Goal: Task Accomplishment & Management: Manage account settings

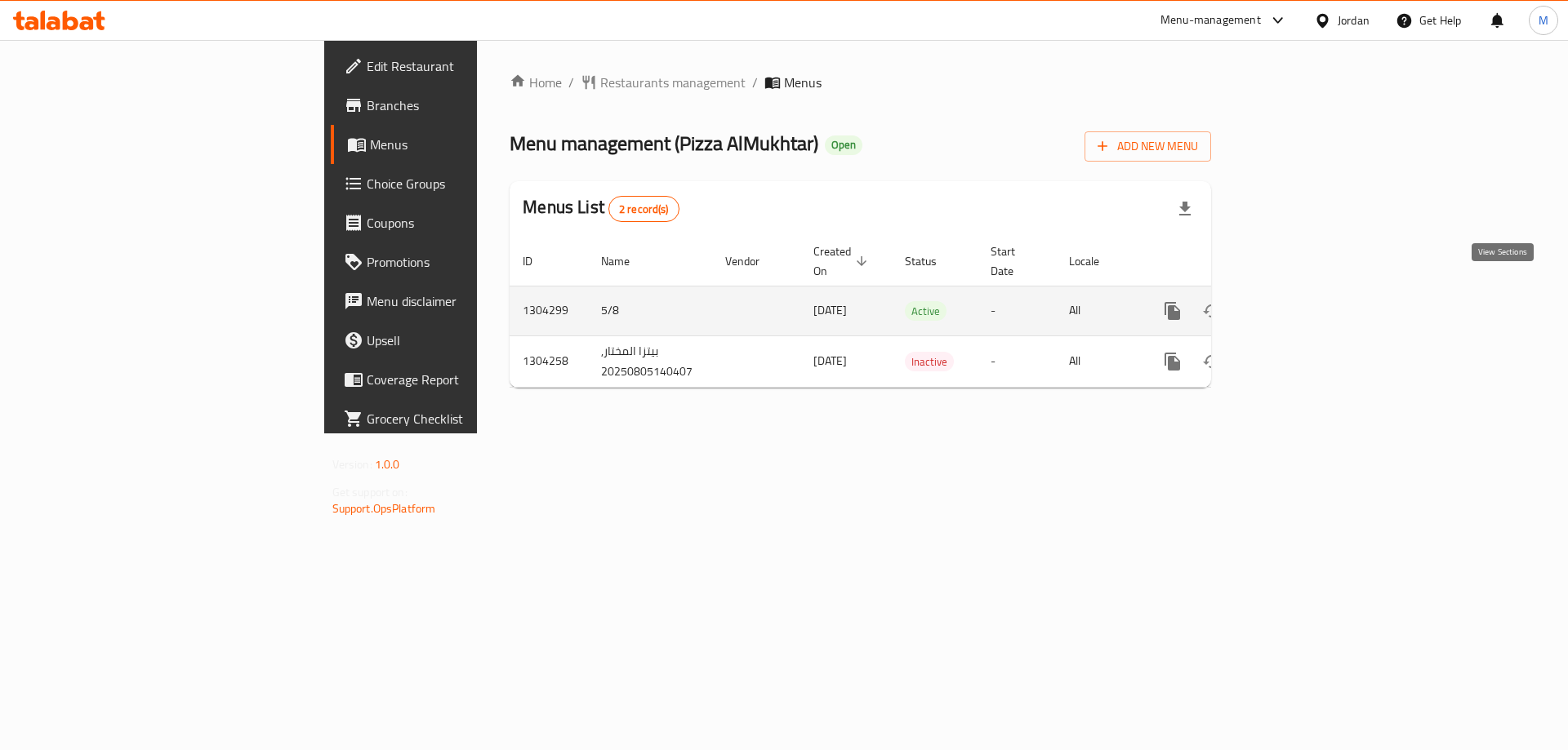
click at [1300, 301] on icon "enhanced table" at bounding box center [1291, 311] width 20 height 20
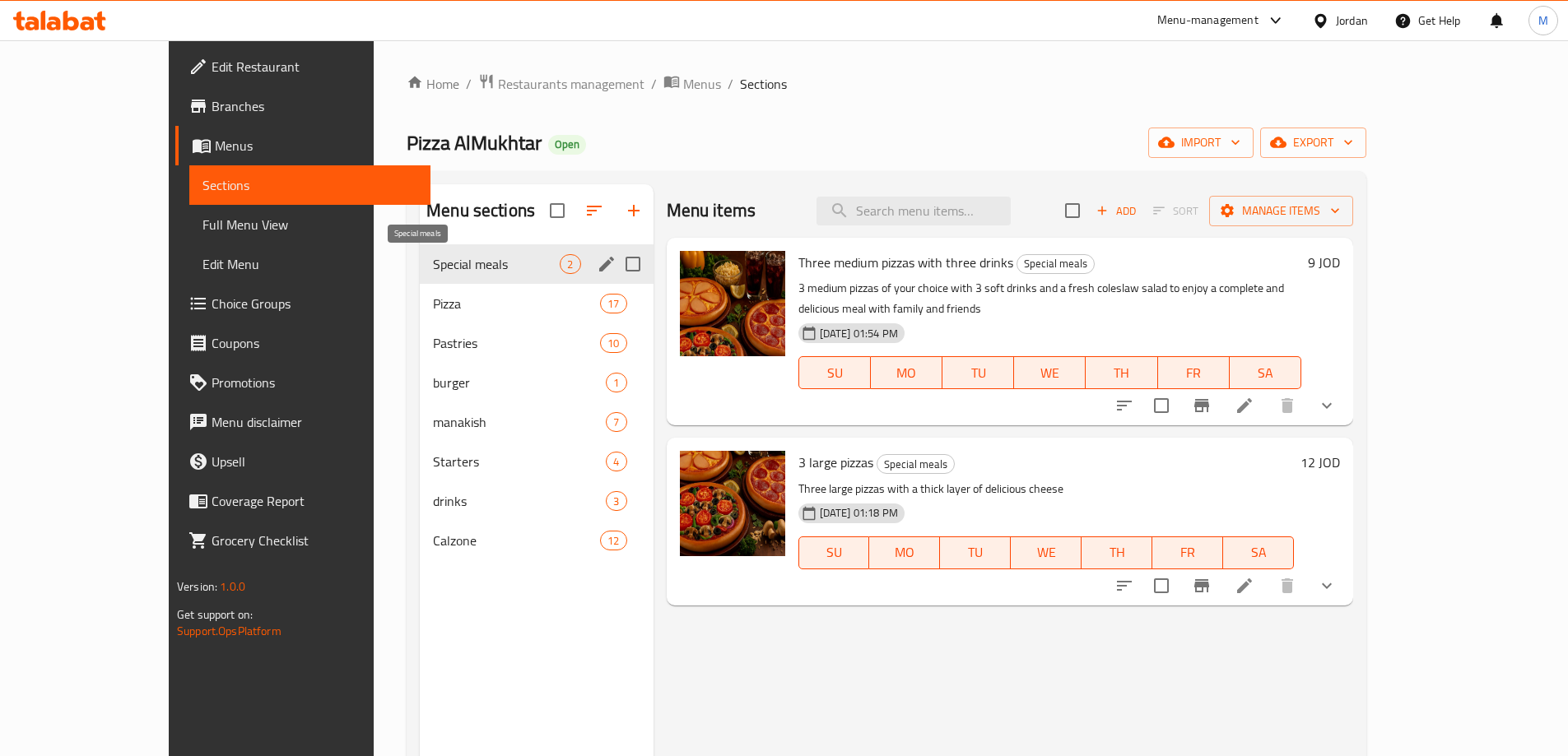
click at [433, 262] on span "Special meals" at bounding box center [496, 264] width 127 height 20
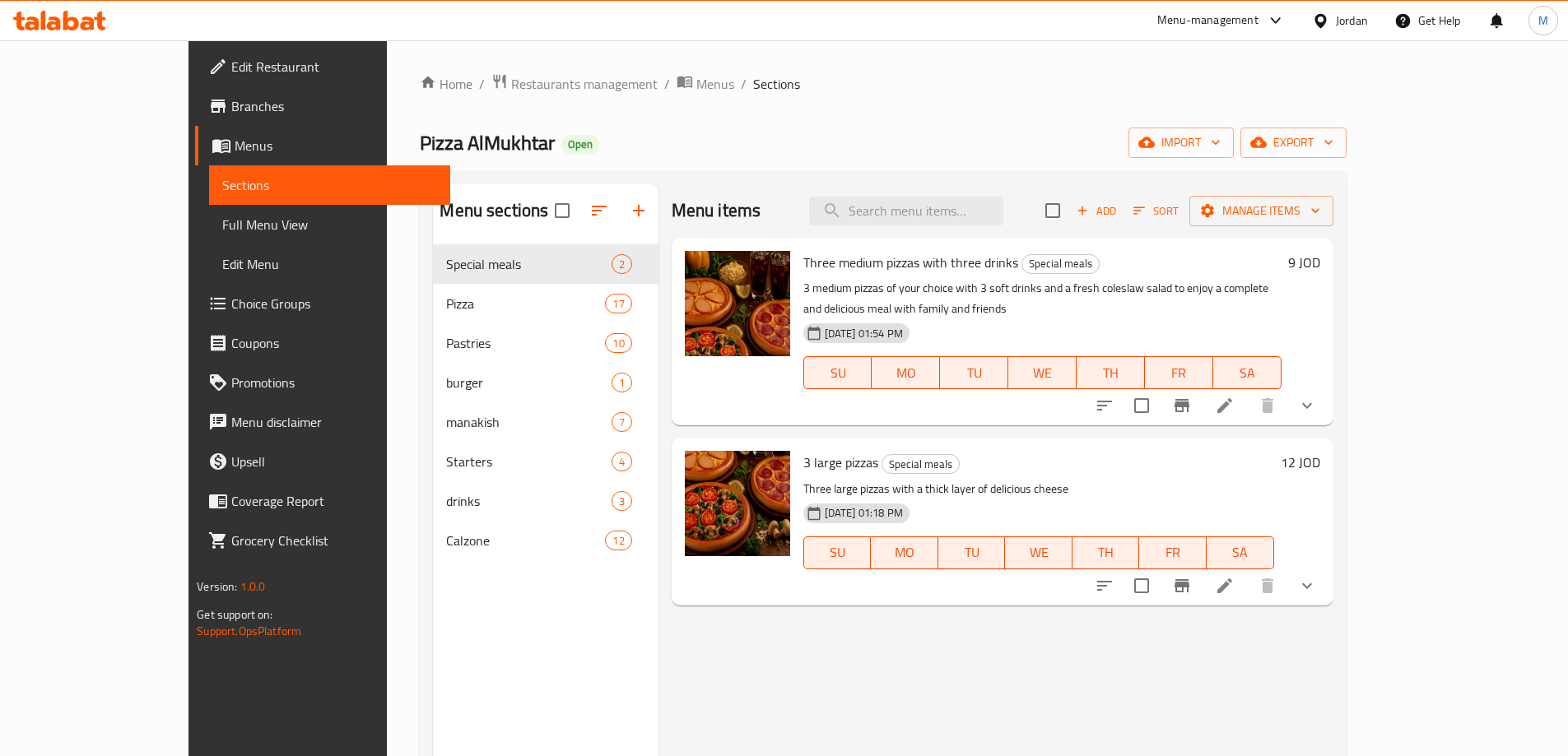
click at [231, 300] on span "Choice Groups" at bounding box center [334, 304] width 206 height 20
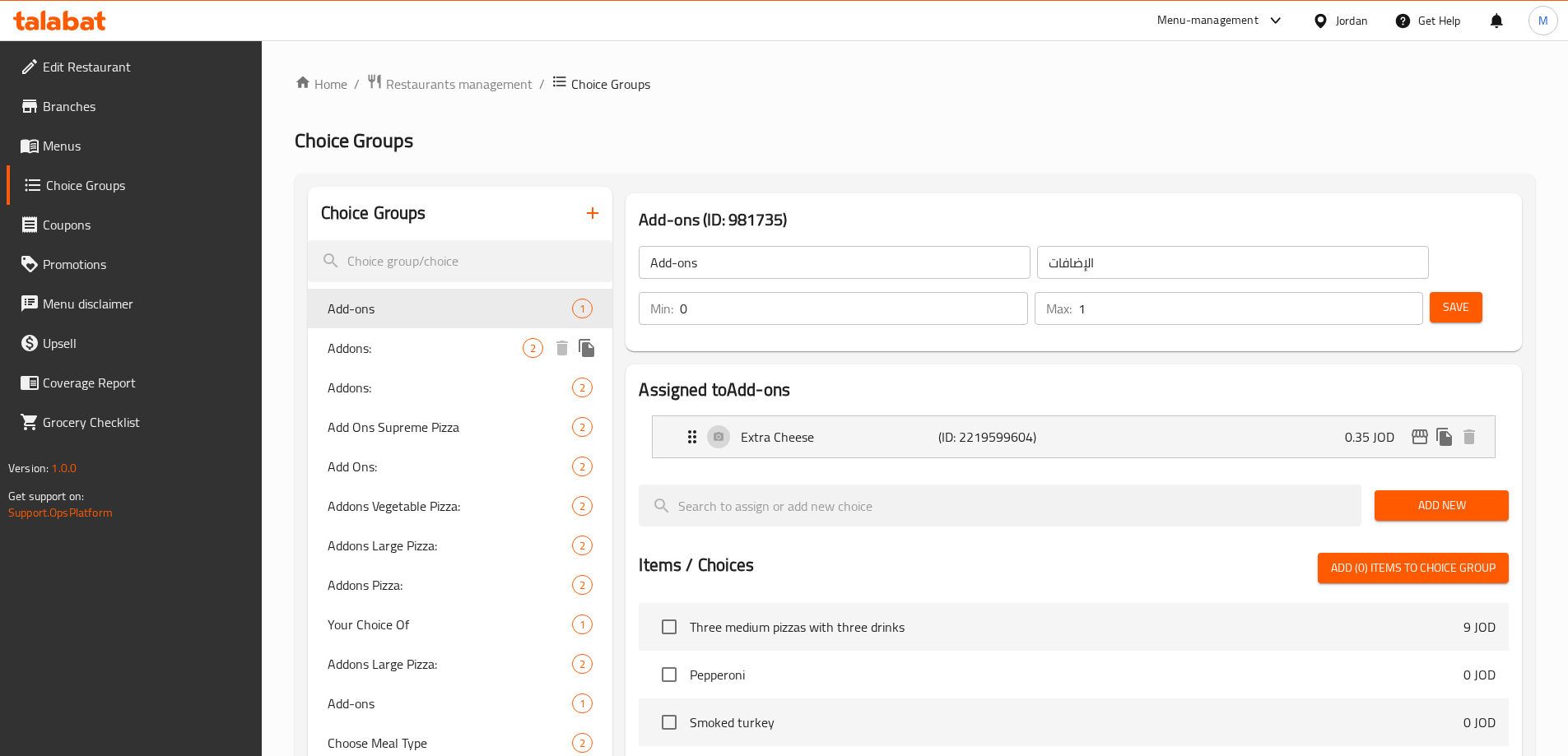
click at [394, 351] on span "Addons:" at bounding box center [425, 348] width 196 height 20
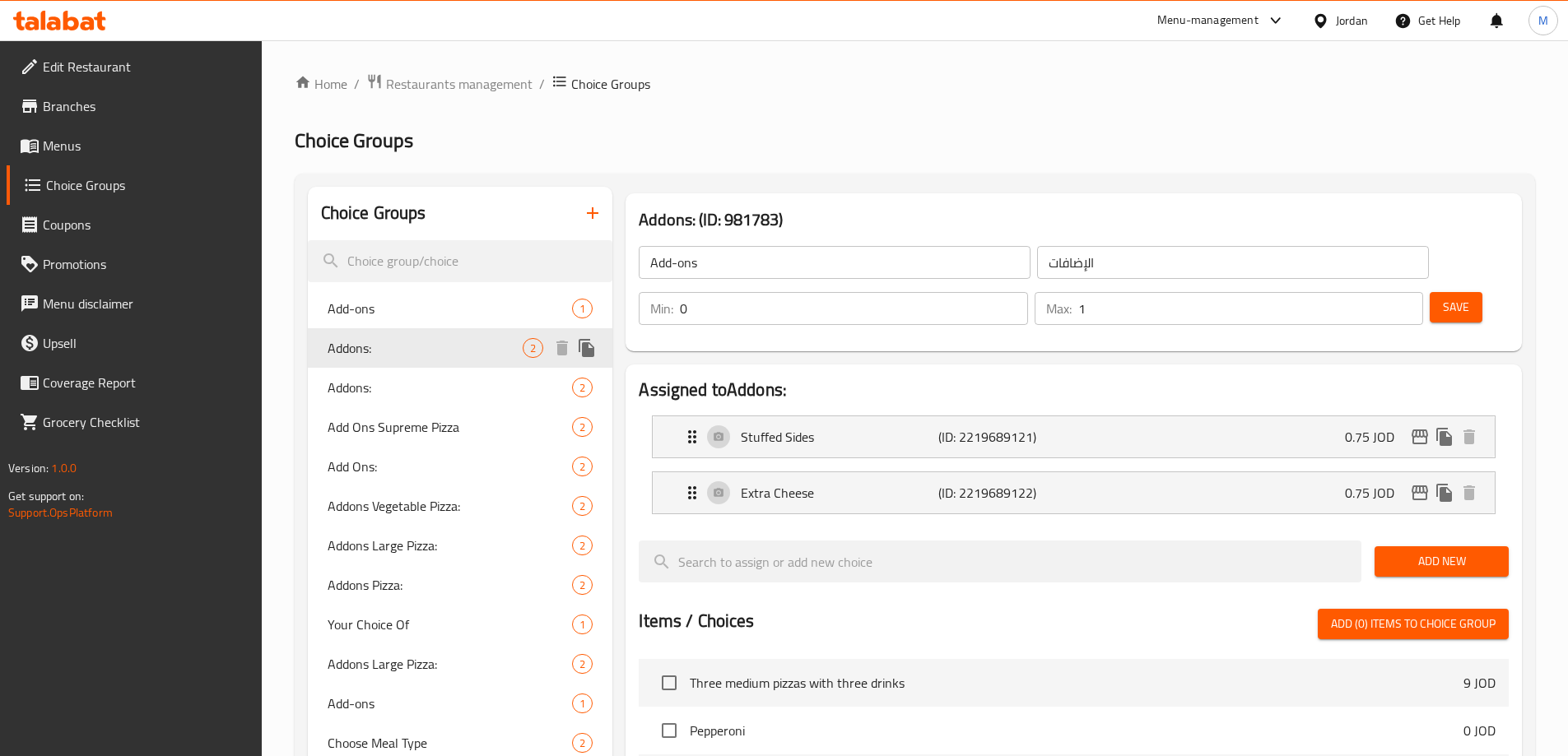
type input "Addons:"
type input "إضافات:"
type input "0"
click at [349, 379] on span "Addons:" at bounding box center [425, 387] width 196 height 20
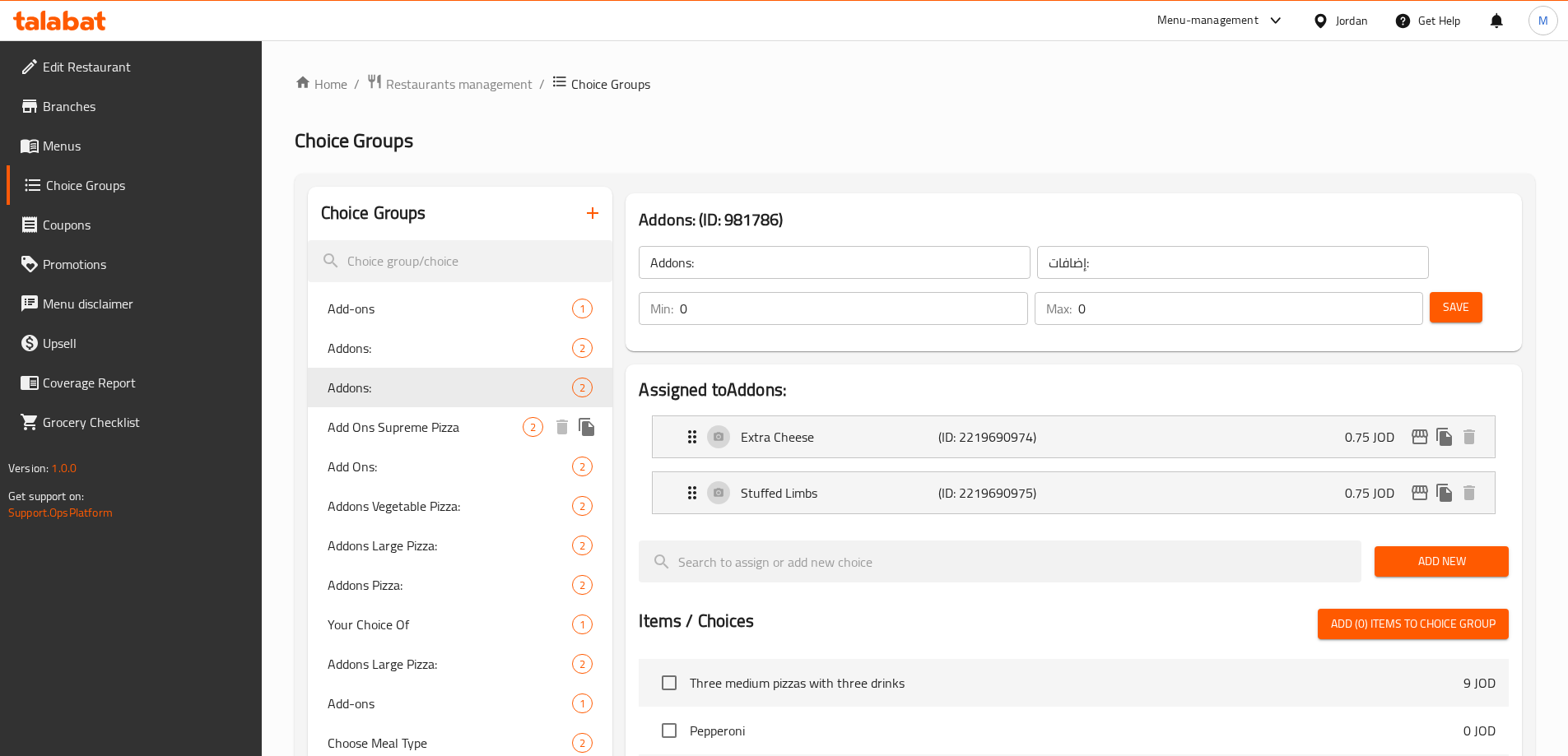
click at [346, 425] on span "Add Ons Supreme Pizza" at bounding box center [425, 427] width 196 height 20
type input "Add Ons Supreme Pizza"
type input "إضافات بيتزا سوبريم:"
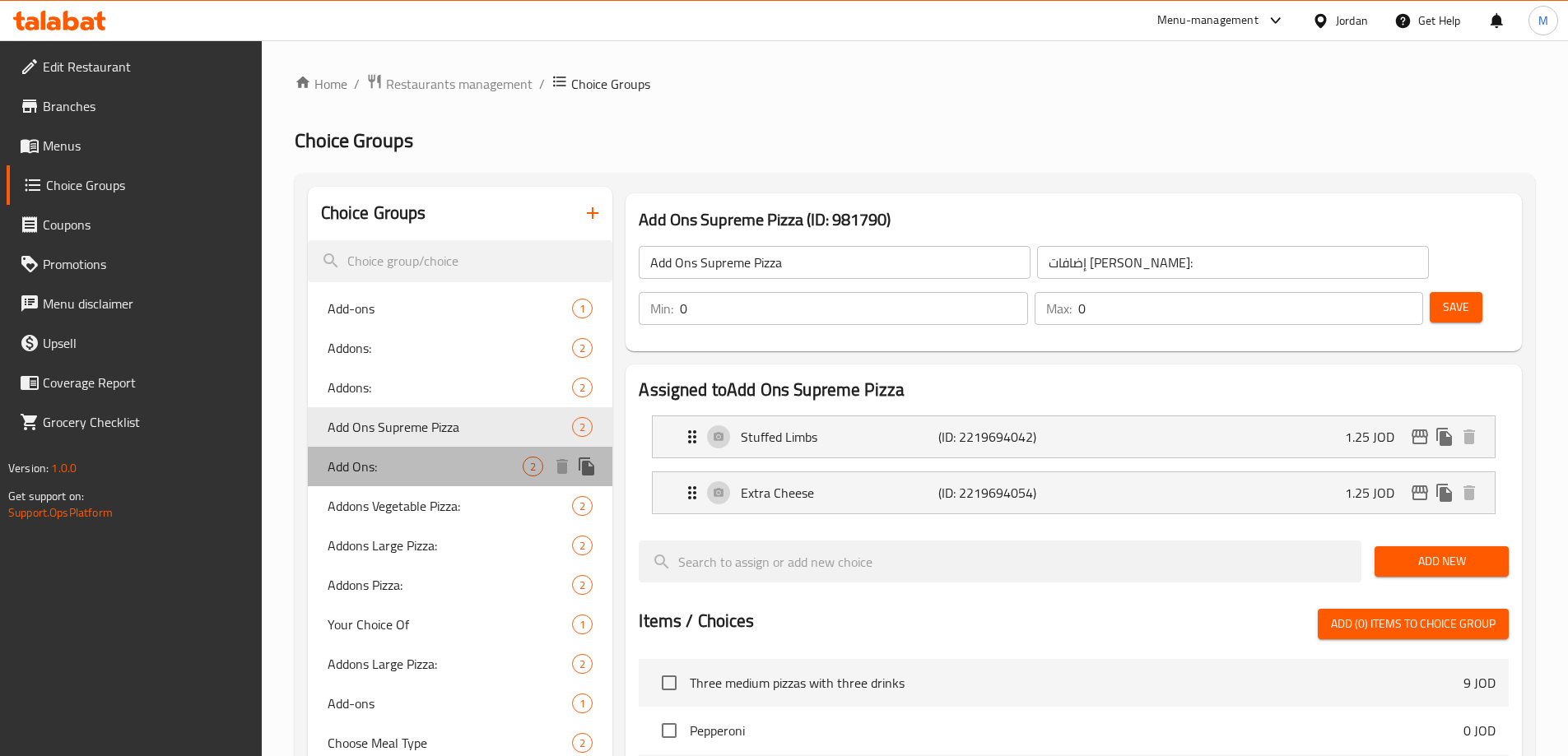
click at [357, 471] on span "Add Ons:" at bounding box center [425, 467] width 196 height 20
type input "Add Ons:"
type input "إضافات:"
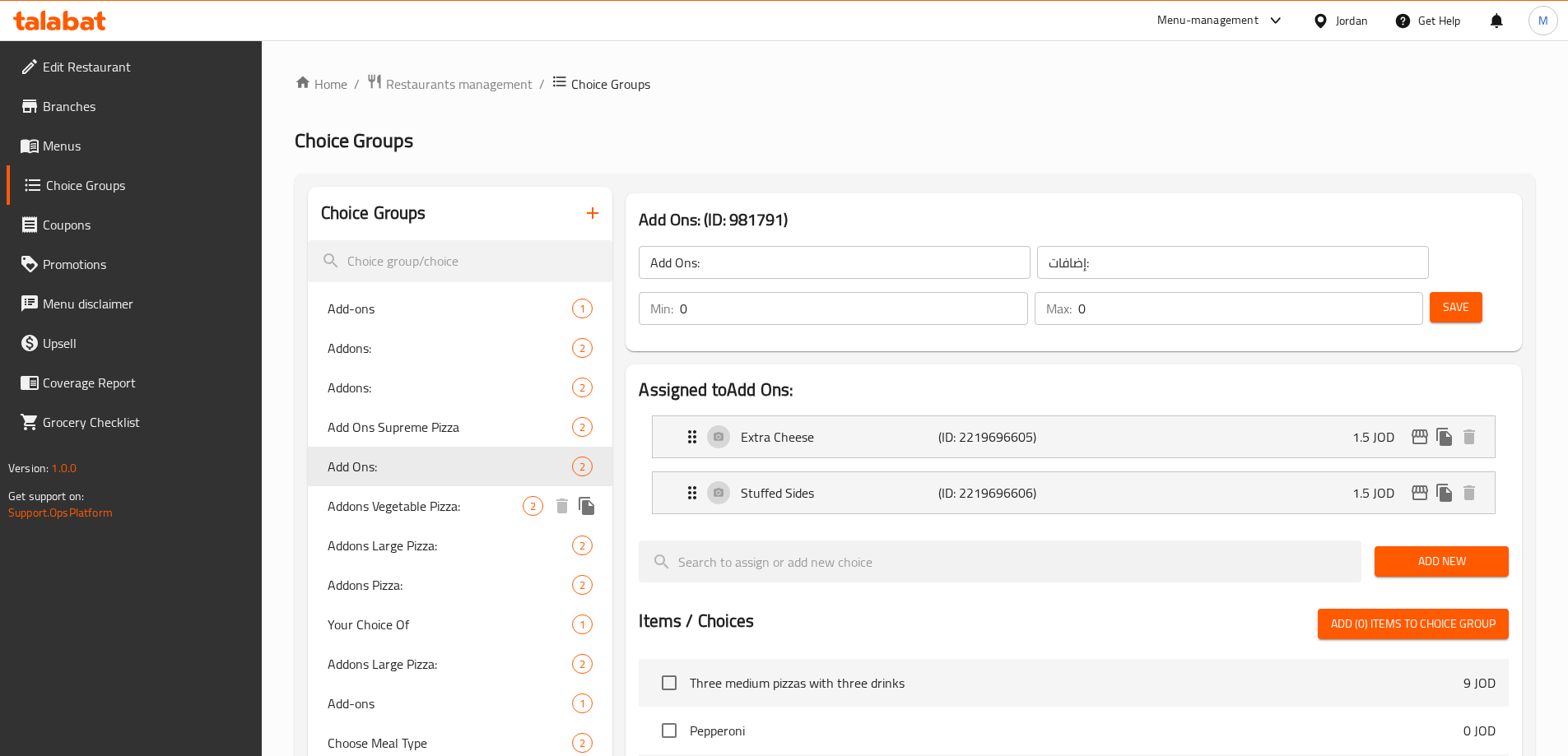
click at [387, 513] on span "Addons Vegetable Pizza:" at bounding box center [425, 506] width 196 height 20
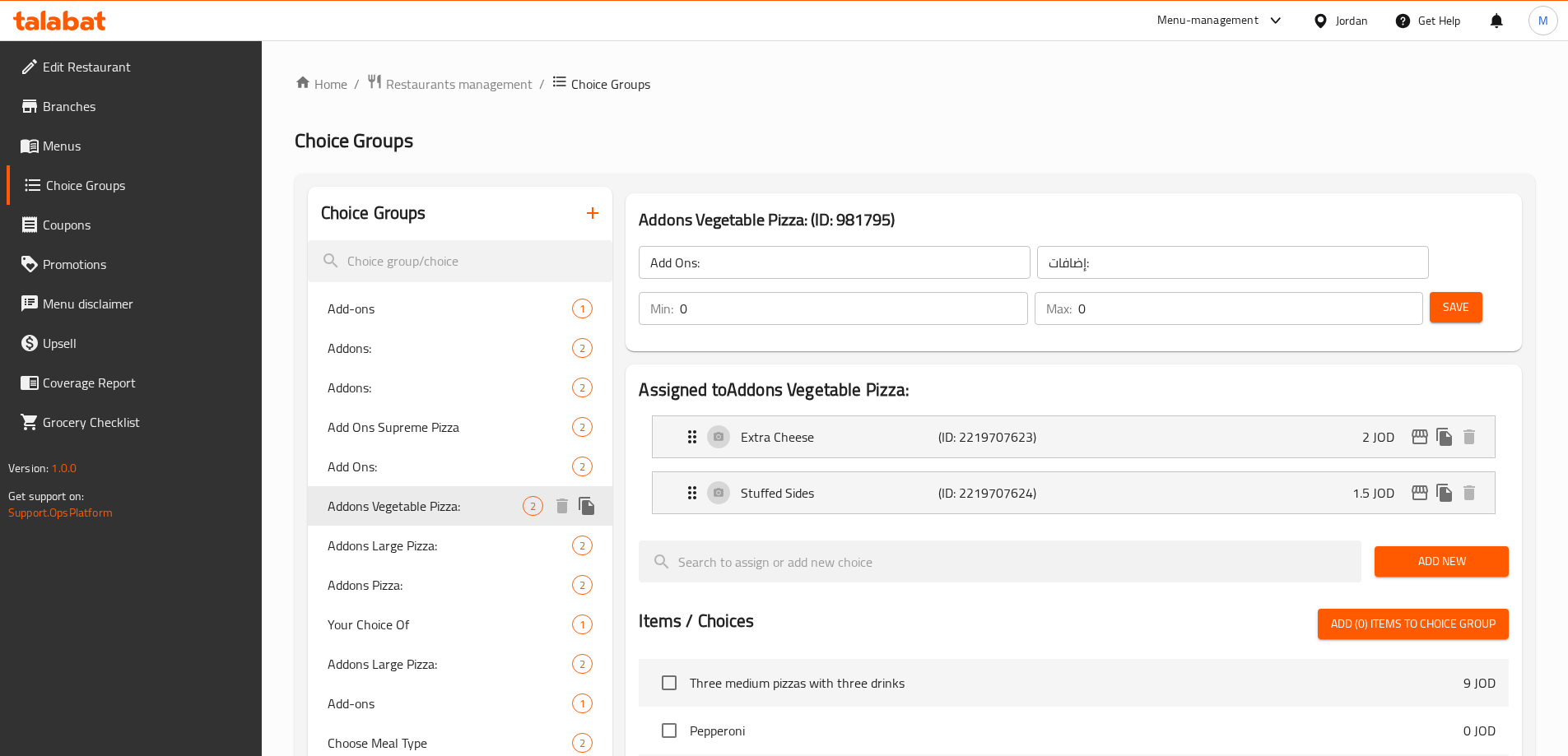
type input "Addons Vegetable Pizza:"
type input "إضافات بيتزا الخضار:"
click at [818, 427] on p "Extra Cheese" at bounding box center [839, 437] width 197 height 20
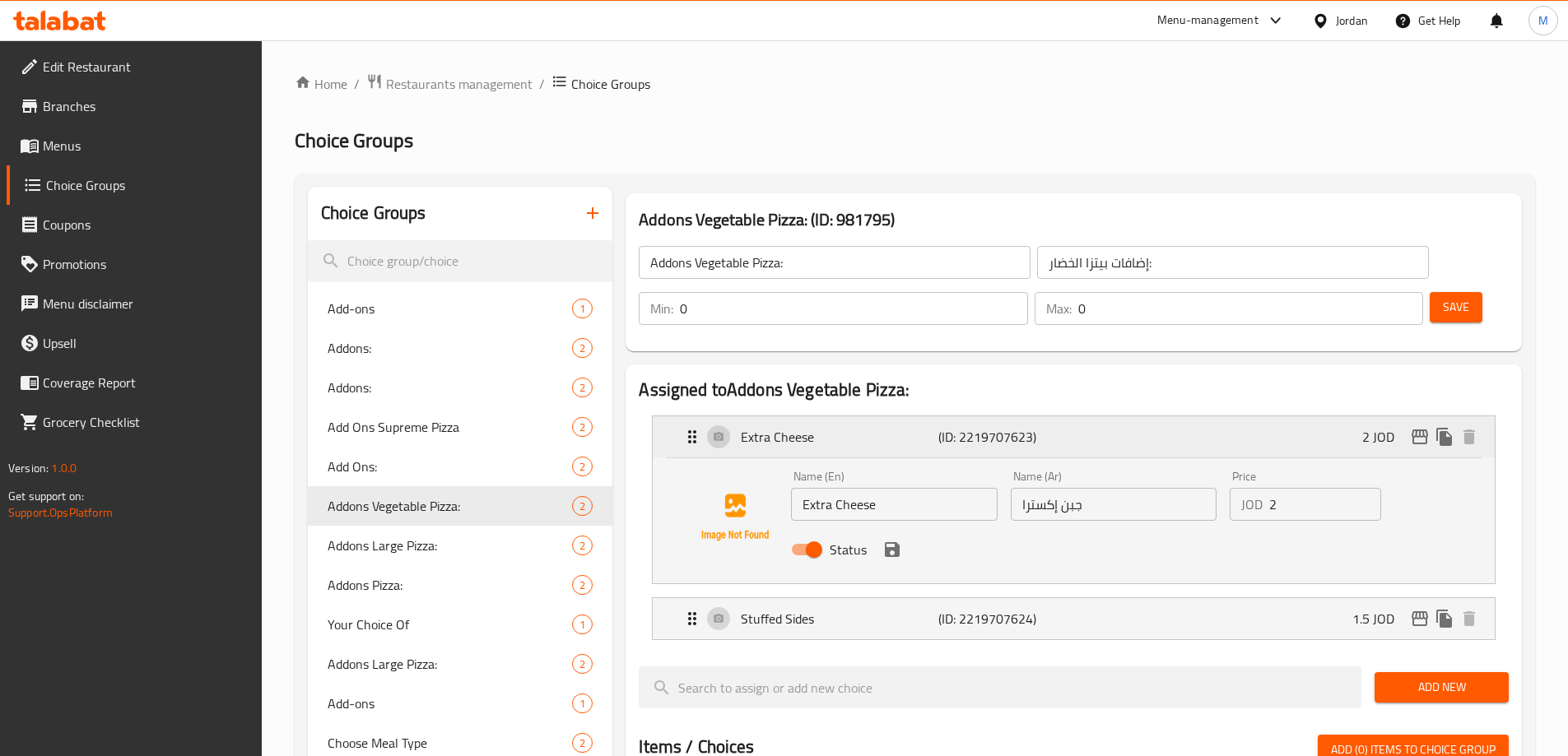
click at [818, 427] on p "Extra Cheese" at bounding box center [839, 437] width 197 height 20
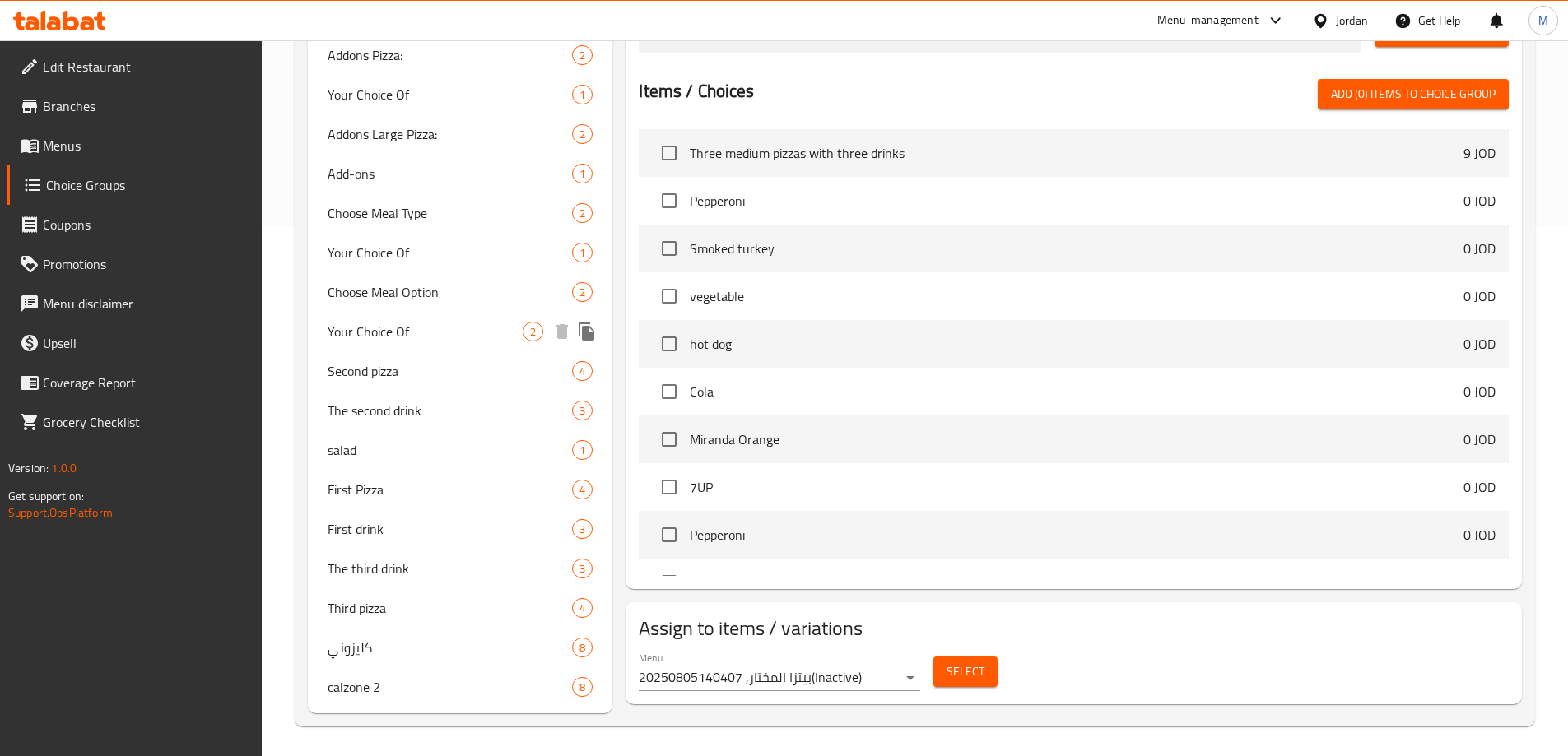
scroll to position [533, 0]
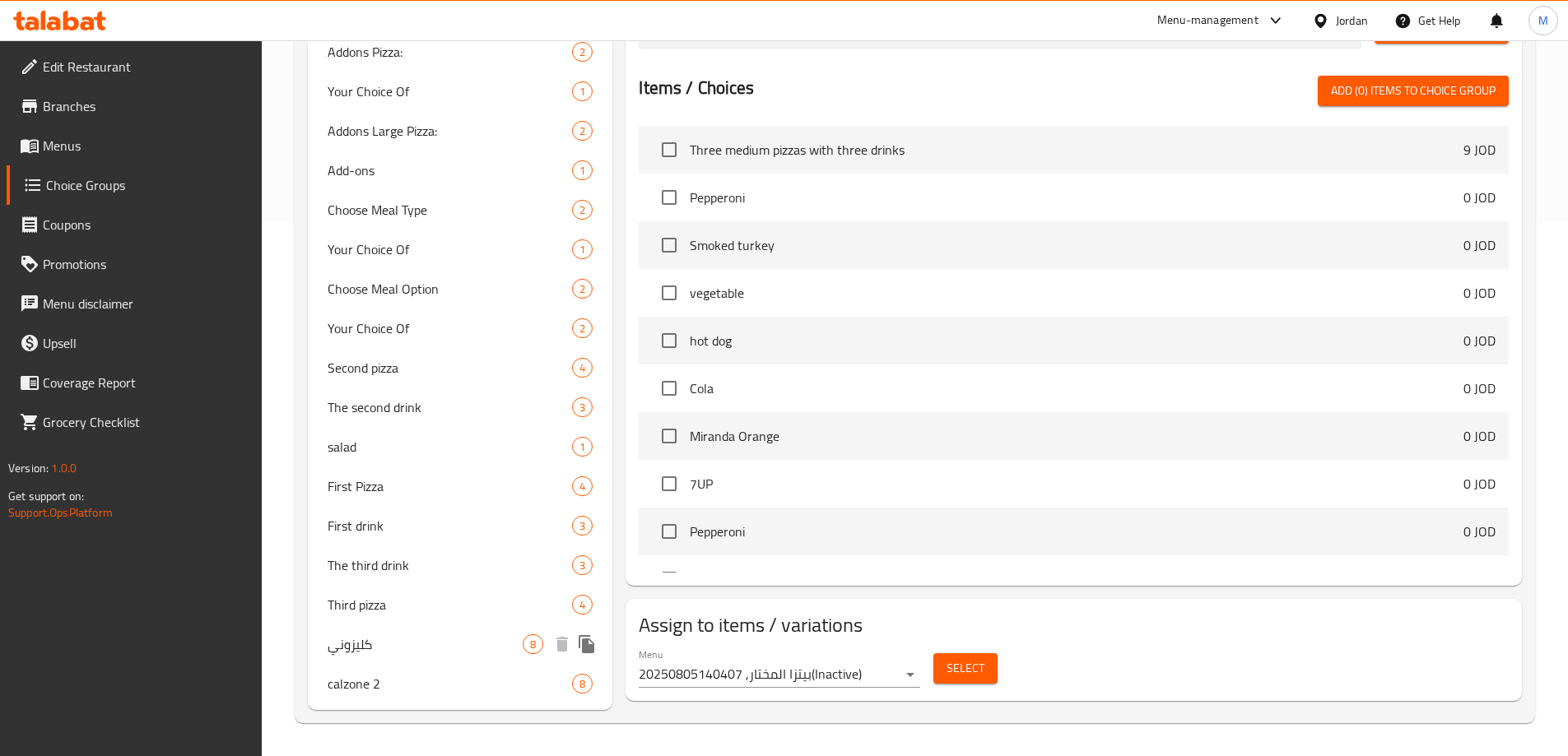
click at [423, 641] on span "كليزوني" at bounding box center [425, 645] width 196 height 20
type input "كليزوني"
type input "1"
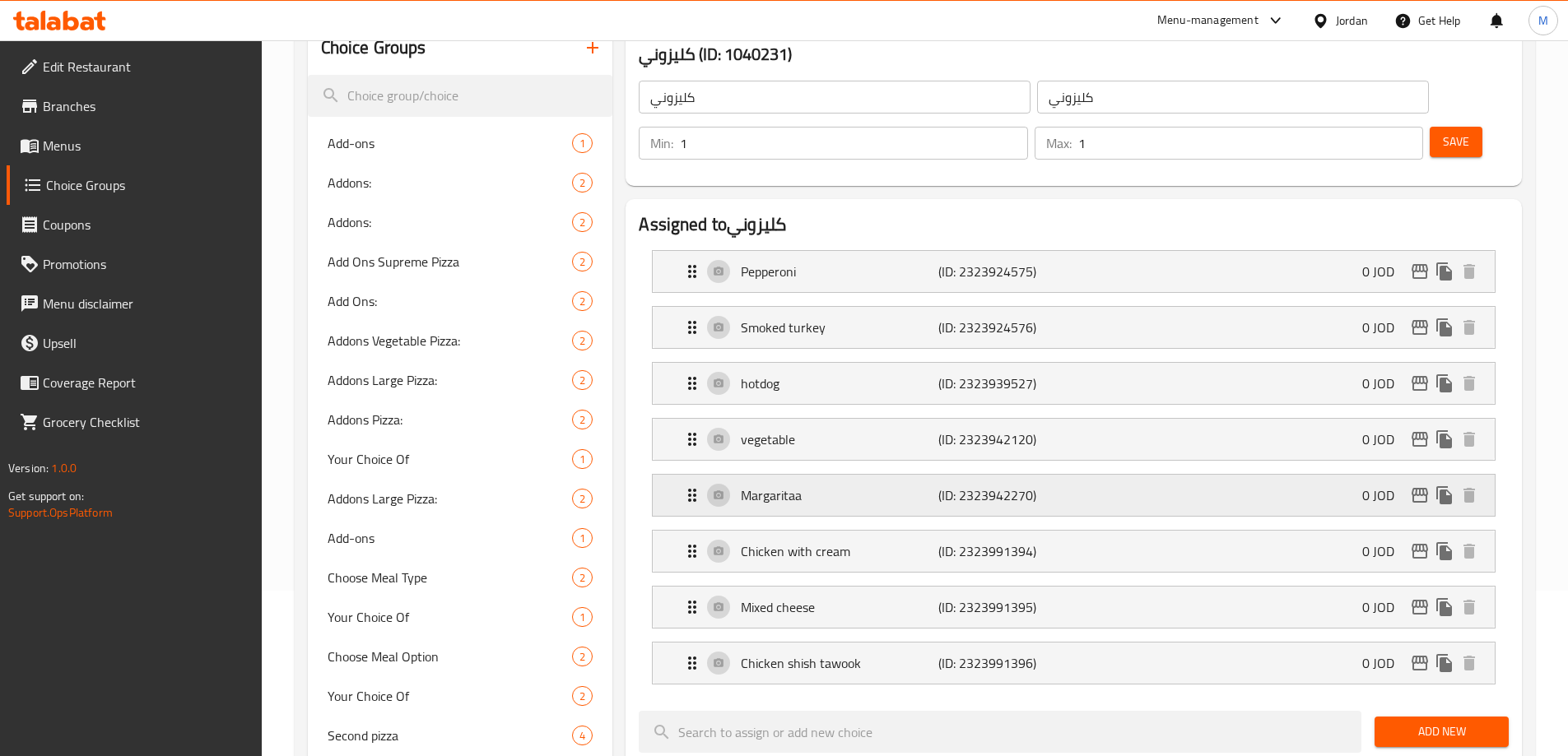
scroll to position [204, 0]
